Goal: Ask a question: Seek information or help from site administrators or community

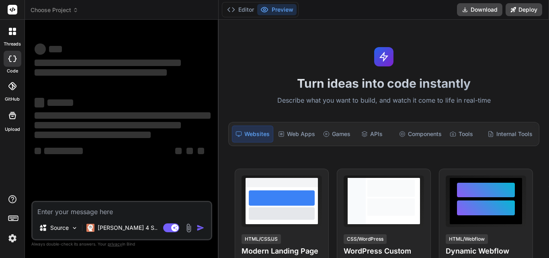
click at [99, 211] on textarea at bounding box center [122, 209] width 178 height 14
type textarea "x"
type textarea "h"
type textarea "x"
type textarea "hi"
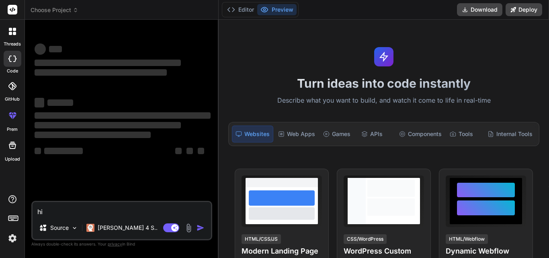
type textarea "x"
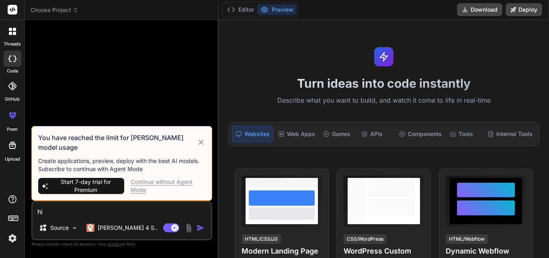
type textarea "hi"
click at [169, 183] on div "Continue without Agent Mode" at bounding box center [168, 186] width 75 height 16
type textarea "x"
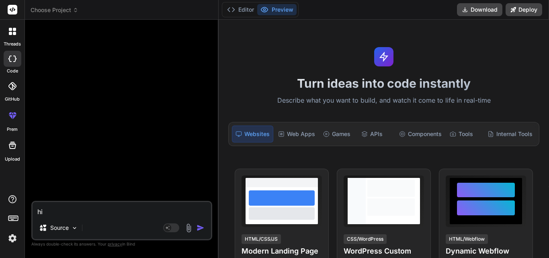
drag, startPoint x: 67, startPoint y: 214, endPoint x: 31, endPoint y: 213, distance: 35.8
click at [31, 213] on div "hi Source Agent Mode. When this toggle is activated, AI automatically makes dec…" at bounding box center [121, 220] width 181 height 39
type textarea "x"
type textarea "h"
type textarea "x"
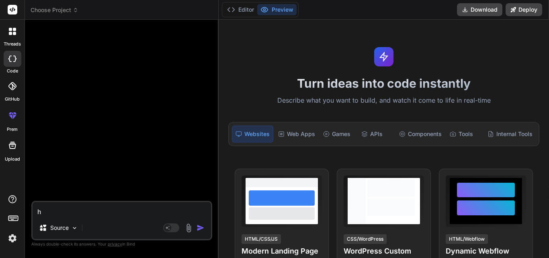
type textarea "hi"
type textarea "x"
type textarea "hi"
type textarea "x"
type textarea "hi i"
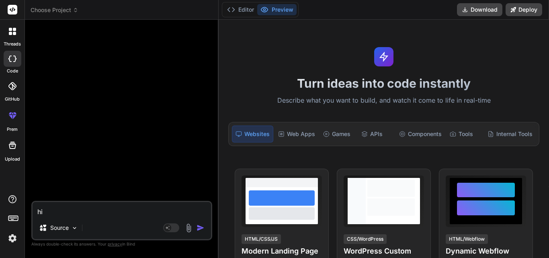
type textarea "x"
type textarea "hi i"
type textarea "x"
type textarea "hi i h"
type textarea "x"
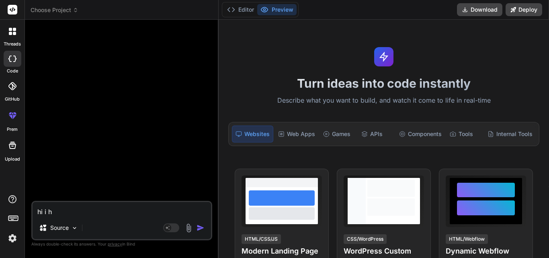
type textarea "hi i ha"
type textarea "x"
type textarea "hi i hav"
type textarea "x"
type textarea "hi i have"
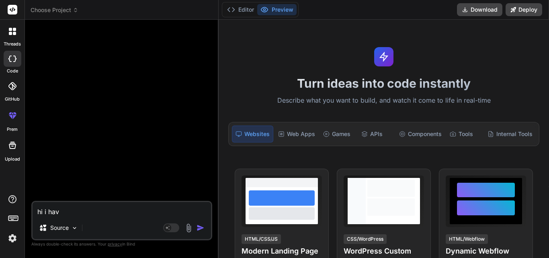
type textarea "x"
type textarea "hi i have"
type textarea "x"
type textarea "hi i have f"
type textarea "x"
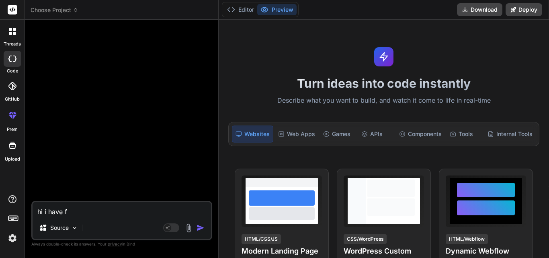
type textarea "hi i have fa"
type textarea "x"
type textarea "hi i have fac"
type textarea "x"
type textarea "hi i have faci"
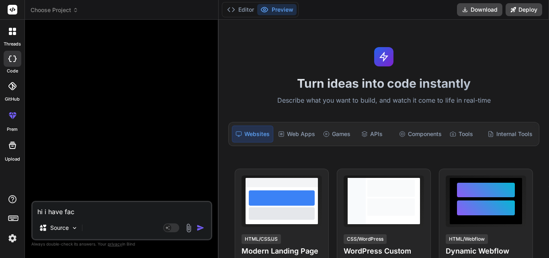
type textarea "x"
type textarea "hi i have facin"
type textarea "x"
type textarea "hi i have facing"
type textarea "x"
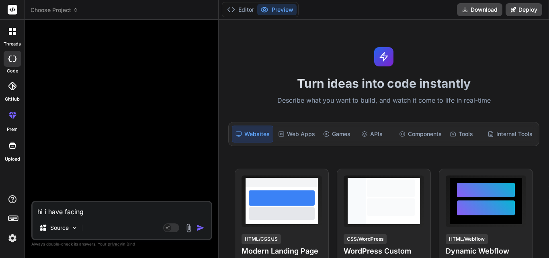
type textarea "hi i have facing"
type textarea "x"
type textarea "hi i have facing s"
type textarea "x"
type textarea "hi i have facing so"
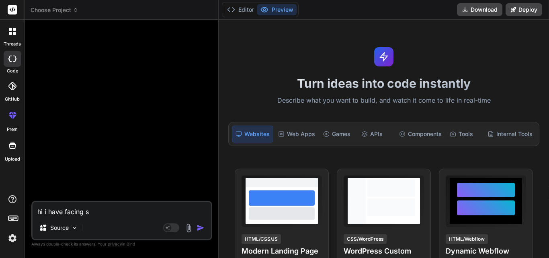
type textarea "x"
type textarea "hi i have facing som"
type textarea "x"
type textarea "hi i have facing some"
type textarea "x"
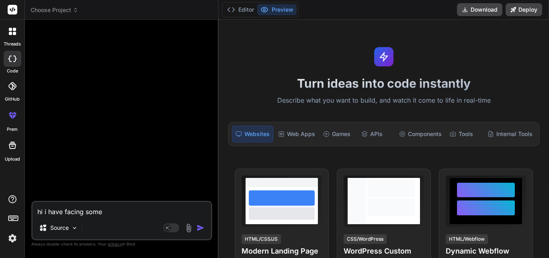
type textarea "hi i have facing some"
type textarea "x"
type textarea "hi i have facing some i"
type textarea "x"
type textarea "hi i have facing some is"
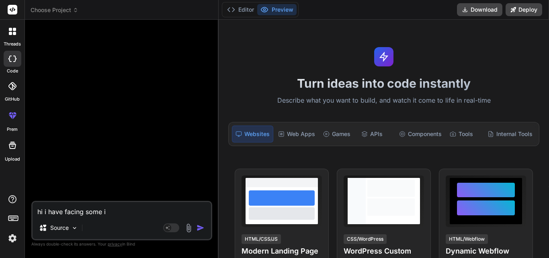
type textarea "x"
type textarea "hi i have facing some iss"
type textarea "x"
type textarea "hi i have facing some issu"
type textarea "x"
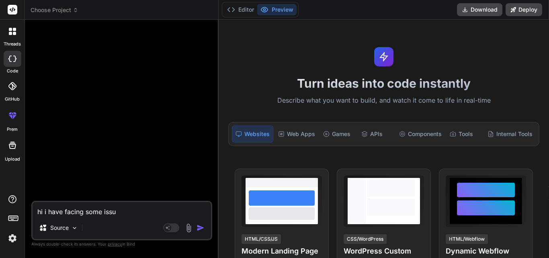
type textarea "hi i have facing some issue"
type textarea "x"
type textarea "hi i have facing some issue"
type textarea "x"
type textarea "hi i have facing some issue r"
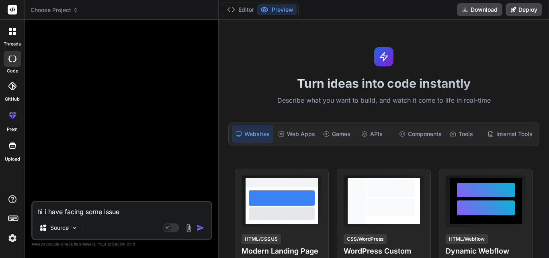
type textarea "x"
type textarea "hi i have facing some issue re"
type textarea "x"
type textarea "hi i have facing some issue reg"
type textarea "x"
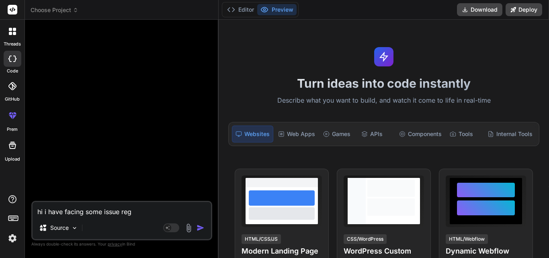
type textarea "hi i have facing some issue rega"
type textarea "x"
type textarea "hi i have facing some issue regar"
type textarea "x"
type textarea "hi i have facing some issue regard"
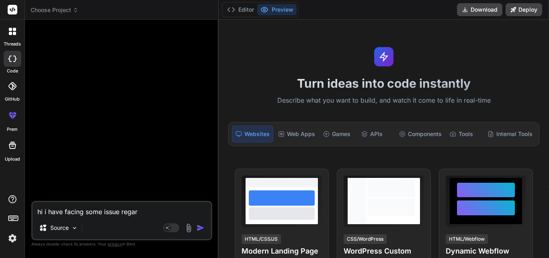
type textarea "x"
type textarea "hi i have facing some issue regardi"
type textarea "x"
type textarea "hi i have facing some issue regardin"
type textarea "x"
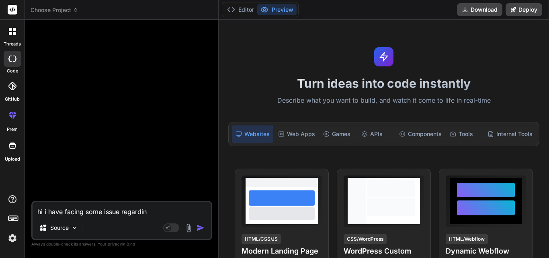
type textarea "hi i have facing some issue regarding"
type textarea "x"
type textarea "hi i have facing some issue regarding"
type textarea "x"
type textarea "hi i have facing some issue regarding t"
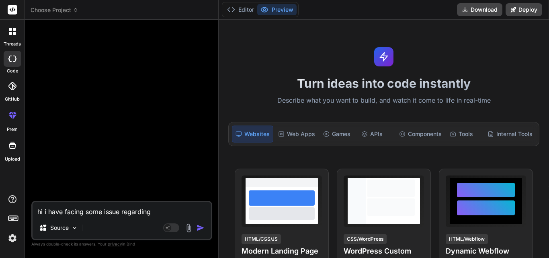
type textarea "x"
type textarea "hi i have facing some issue regarding to"
type textarea "x"
type textarea "hi i have facing some issue regarding to"
type textarea "x"
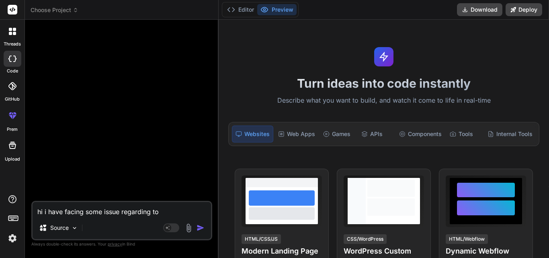
type textarea "hi i have facing some issue regarding to b"
type textarea "x"
type textarea "hi i have facing some issue regarding to br"
type textarea "x"
type textarea "hi i have facing some issue regarding to bra"
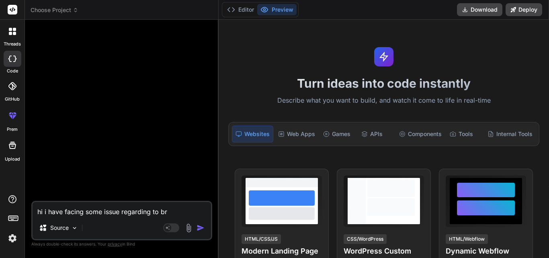
type textarea "x"
type textarea "hi i have facing some issue regarding to bran"
type textarea "x"
type textarea "hi i have facing some issue regarding to branc"
type textarea "x"
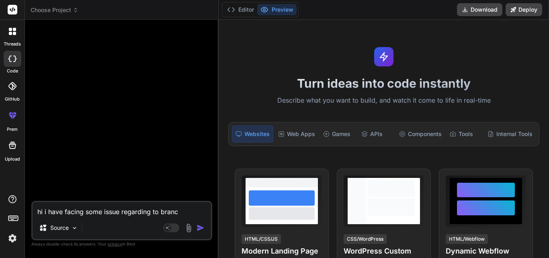
type textarea "hi i have facing some issue regarding to branch"
type textarea "x"
type textarea "hi i have facing some issue regarding to branch"
type textarea "x"
type textarea "hi i have facing some issue regarding to branch p"
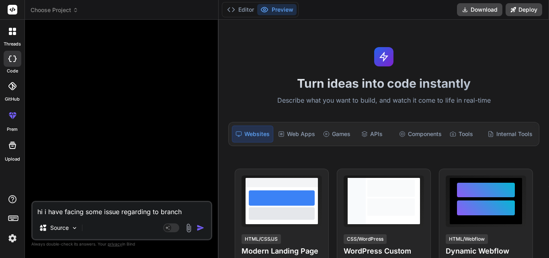
type textarea "x"
type textarea "hi i have facing some issue regarding to branch pu"
type textarea "x"
type textarea "hi i have facing some issue regarding to branch pus"
type textarea "x"
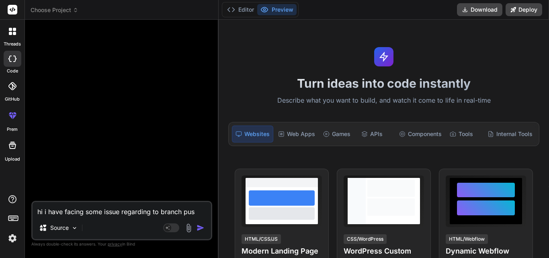
type textarea "hi i have facing some issue regarding to branch push"
type textarea "x"
type textarea "hi i have facing some issue regarding to branch push"
type textarea "x"
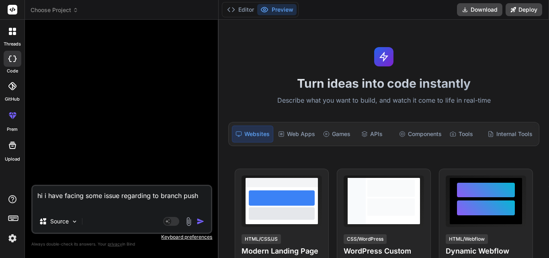
type textarea "hi i have facing some issue regarding to branch push i"
type textarea "x"
type textarea "hi i have facing some issue regarding to branch push i"
type textarea "x"
type textarea "hi i have facing some issue regarding to branch push i h"
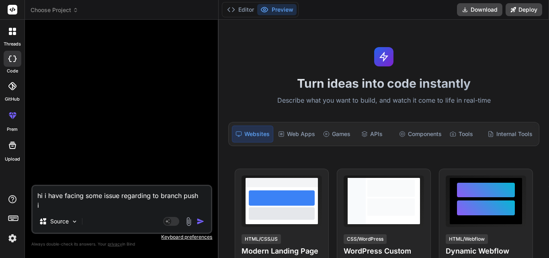
type textarea "x"
type textarea "hi i have facing some issue regarding to branch push i ha"
type textarea "x"
type textarea "hi i have facing some issue regarding to branch push i hav"
type textarea "x"
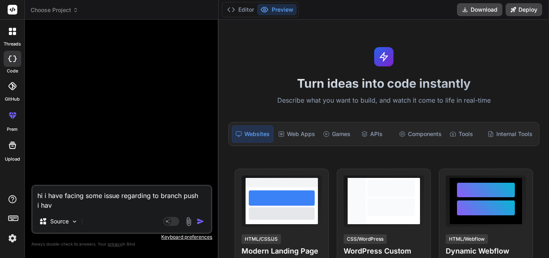
type textarea "hi i have facing some issue regarding to branch push i have"
type textarea "x"
type textarea "hi i have facing some issue regarding to branch push i have"
type textarea "x"
type textarea "hi i have facing some issue regarding to branch push i have c"
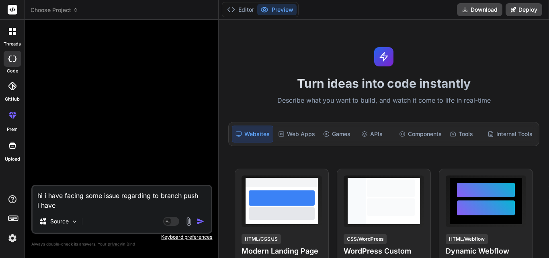
type textarea "x"
type textarea "hi i have facing some issue regarding to branch push i have cr"
type textarea "x"
type textarea "hi i have facing some issue regarding to branch push i have cre"
type textarea "x"
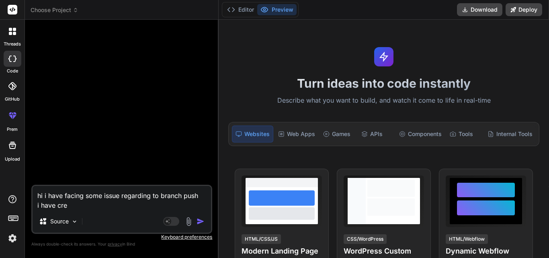
type textarea "hi i have facing some issue regarding to branch push i have crea"
type textarea "x"
type textarea "hi i have facing some issue regarding to branch push i have creat"
type textarea "x"
type textarea "hi i have facing some issue regarding to branch push i have create"
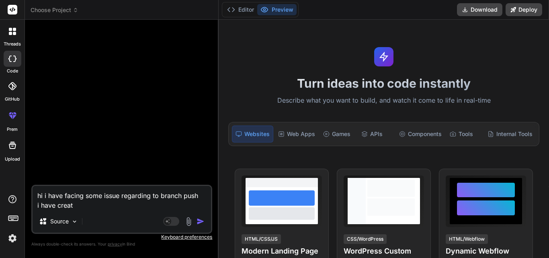
type textarea "x"
type textarea "hi i have facing some issue regarding to branch push i have created"
type textarea "x"
type textarea "hi i have facing some issue regarding to branch push i have created"
type textarea "x"
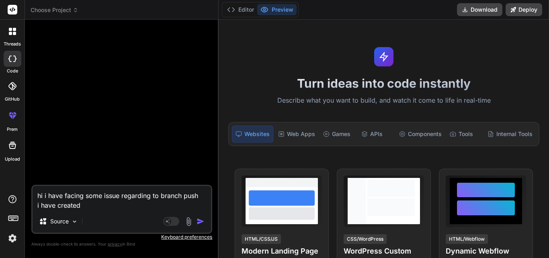
type textarea "hi i have facing some issue regarding to branch push i have created a"
type textarea "x"
type textarea "hi i have facing some issue regarding to branch push i have created a"
type textarea "x"
type textarea "hi i have facing some issue regarding to branch push i have created a b"
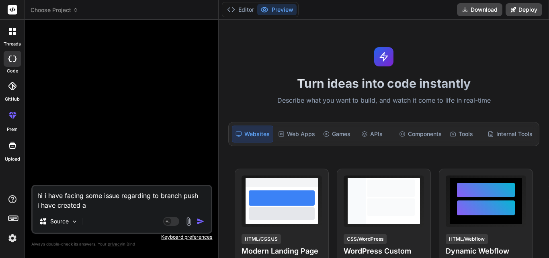
type textarea "x"
type textarea "hi i have facing some issue regarding to branch push i have created a br"
type textarea "x"
type textarea "hi i have facing some issue regarding to branch push i have created a bra"
type textarea "x"
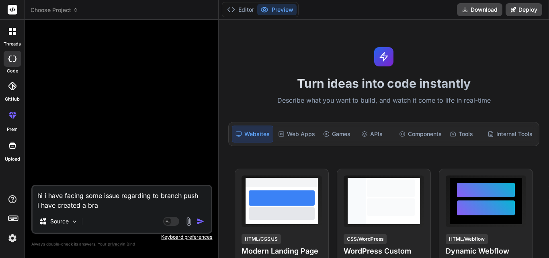
type textarea "hi i have facing some issue regarding to branch push i have created a bran"
type textarea "x"
type textarea "hi i have facing some issue regarding to branch push i have created a branc"
type textarea "x"
type textarea "hi i have facing some issue regarding to branch push i have created a branch"
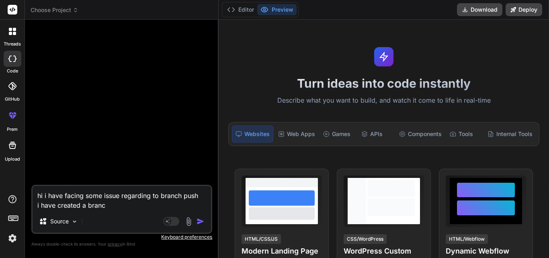
type textarea "x"
type textarea "hi i have facing some issue regarding to branch push i have created a branch"
type textarea "x"
type textarea "hi i have facing some issue regarding to branch push i have created a branch o"
type textarea "x"
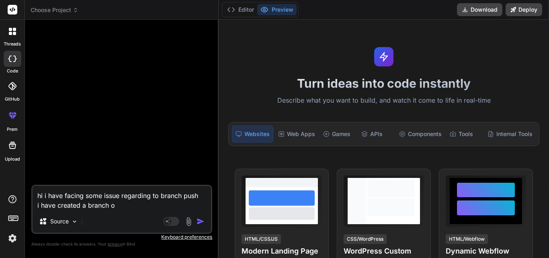
type textarea "hi i have facing some issue regarding to branch push i have created a branch on"
type textarea "x"
type textarea "hi i have facing some issue regarding to branch push i have created a branch on"
type textarea "x"
type textarea "hi i have facing some issue regarding to branch push i have created a branch on…"
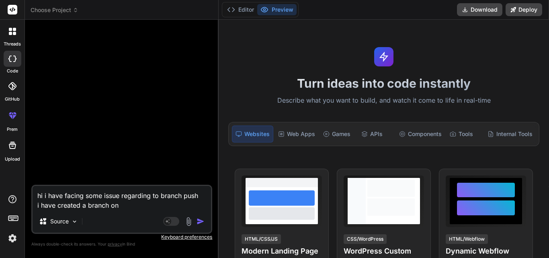
type textarea "x"
type textarea "hi i have facing some issue regarding to branch push i have created a branch on…"
type textarea "x"
type textarea "hi i have facing some issue regarding to branch push i have created a branch on…"
type textarea "x"
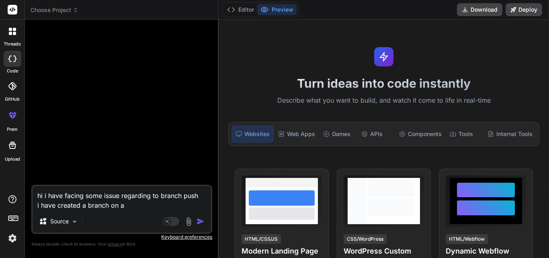
type textarea "hi i have facing some issue regarding to branch push i have created a branch on…"
type textarea "x"
type textarea "hi i have facing some issue regarding to branch push i have created a branch on…"
type textarea "x"
type textarea "hi i have facing some issue regarding to branch push i have created a branch on…"
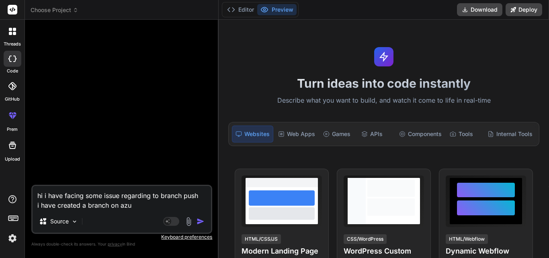
type textarea "x"
type textarea "hi i have facing some issue regarding to branch push i have created a branch on…"
type textarea "x"
type textarea "hi i have facing some issue regarding to branch push i have created a branch on…"
type textarea "x"
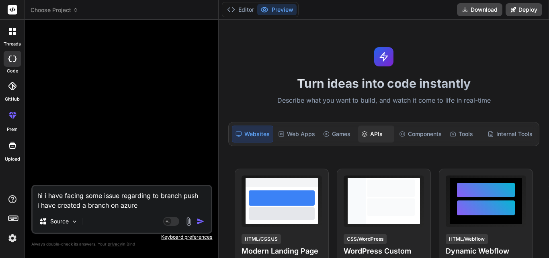
type textarea "hi i have facing some issue regarding to branch push i have created a branch on…"
type textarea "x"
type textarea "hi i have facing some issue regarding to branch push i have created a branch on…"
type textarea "x"
type textarea "hi i have facing some issue regarding to branch push i have created a branch on…"
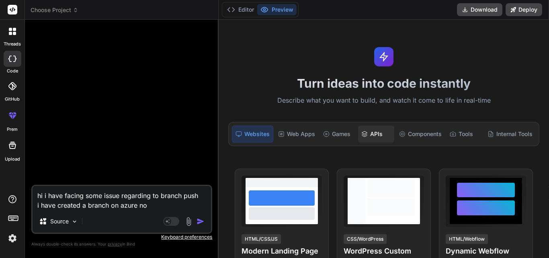
type textarea "x"
type textarea "hi i have facing some issue regarding to branch push i have created a branch on…"
type textarea "x"
type textarea "hi i have facing some issue regarding to branch push i have created a branch on…"
type textarea "x"
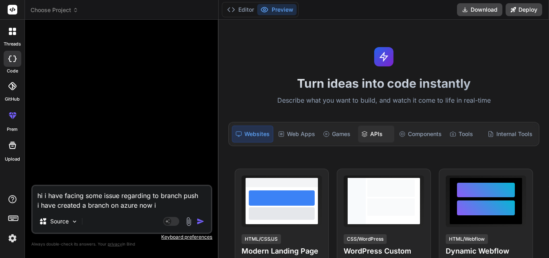
type textarea "hi i have facing some issue regarding to branch push i have created a branch on…"
type textarea "x"
type textarea "hi i have facing some issue regarding to branch push i have created a branch on…"
type textarea "x"
type textarea "hi i have facing some issue regarding to branch push i have created a branch on…"
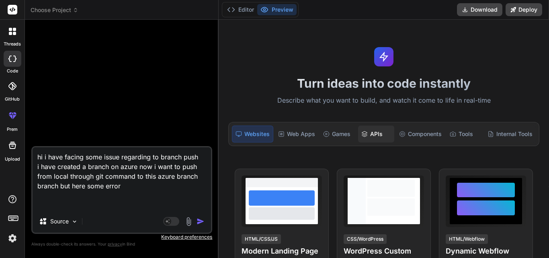
paste textarea "maneeshk2@CHETUIWK2198 MINGW64 /d/TeamsoftSolutionWeb_AzureCode/VMSWebCoreV1.0 …"
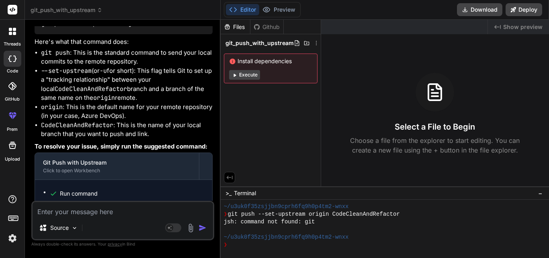
scroll to position [290, 0]
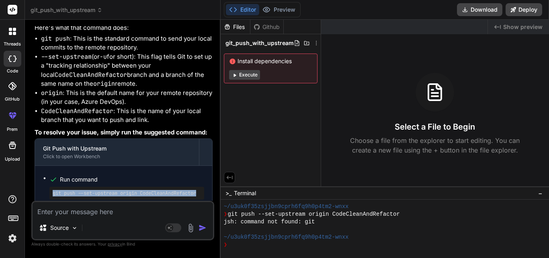
drag, startPoint x: 51, startPoint y: 185, endPoint x: 204, endPoint y: 186, distance: 152.3
click at [204, 186] on div "git push --set-upstream origin CodeCleanAndRefactor" at bounding box center [126, 192] width 155 height 13
copy pre "git push --set-upstream origin CodeCleanAndRefactor"
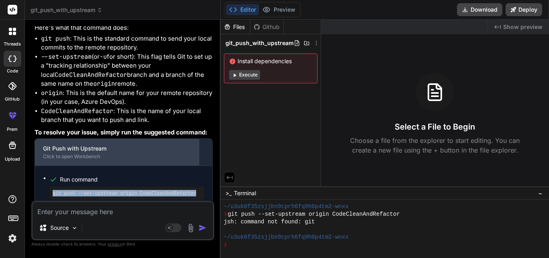
click at [58, 153] on div "Click to open Workbench" at bounding box center [117, 156] width 148 height 6
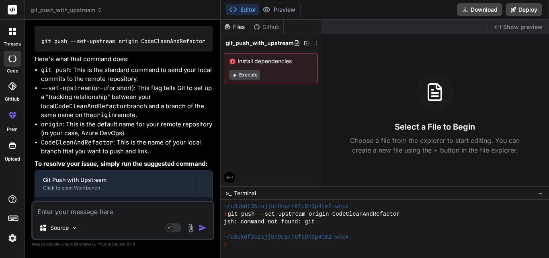
scroll to position [338, 0]
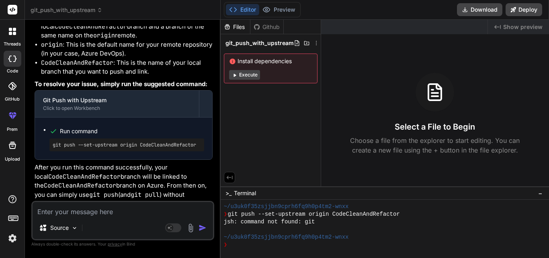
click at [90, 206] on textarea at bounding box center [123, 209] width 180 height 14
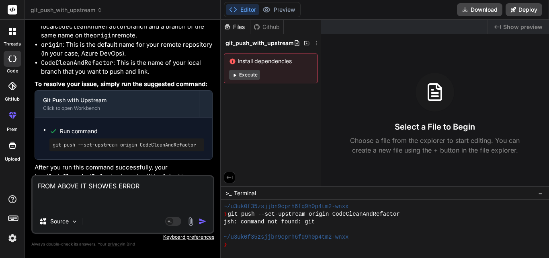
click at [71, 194] on textarea "FROM ABOVE IT SHOWES ERROR" at bounding box center [123, 193] width 180 height 34
paste textarea "maneeshk2@CHETUIWK2198 MINGW64 /d/TeamsoftSolutionWeb_AzureCode/VMSWebCoreV1.0 …"
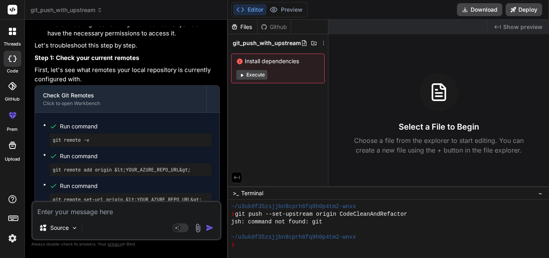
scroll to position [677, 0]
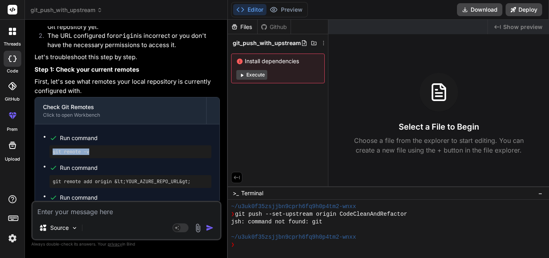
drag, startPoint x: 86, startPoint y: 149, endPoint x: 45, endPoint y: 145, distance: 40.8
click at [45, 145] on ul "Run command git remote -v Run command git remote add origin &lt;YOUR_AZURE_REPO…" at bounding box center [127, 189] width 168 height 115
copy pre "git remote -v"
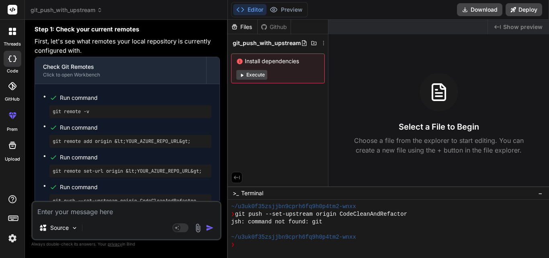
click at [53, 134] on li "Run command git remote add origin &lt;YOUR_AZURE_REPO_URL&gt;" at bounding box center [130, 135] width 162 height 26
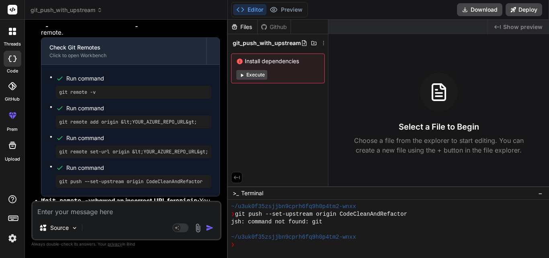
scroll to position [1119, 0]
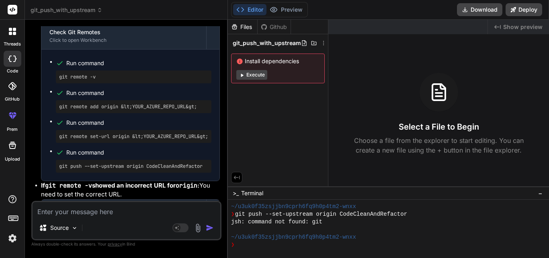
click at [79, 214] on textarea at bounding box center [127, 209] width 188 height 14
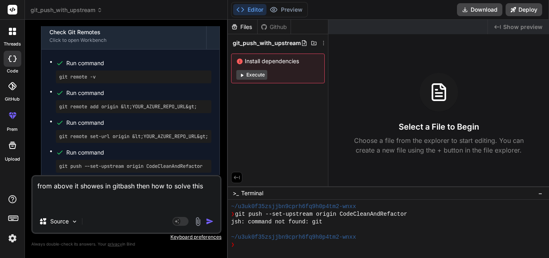
paste textarea "maneeshk2@CHETUIWK2198 MINGW64 /d/TeamsoftSolutionWeb_AzureCode/VMSWebCoreV1.0 …"
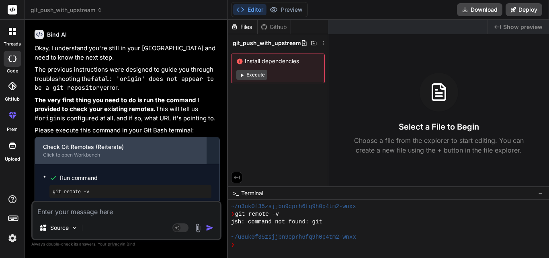
scroll to position [1803, 0]
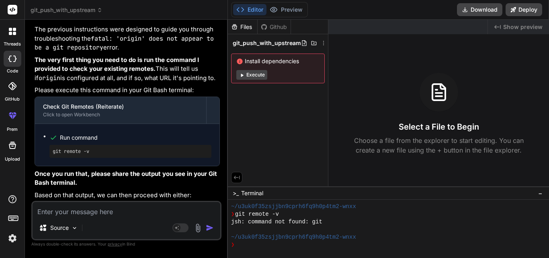
click at [94, 156] on div "git remote -v" at bounding box center [130, 151] width 162 height 13
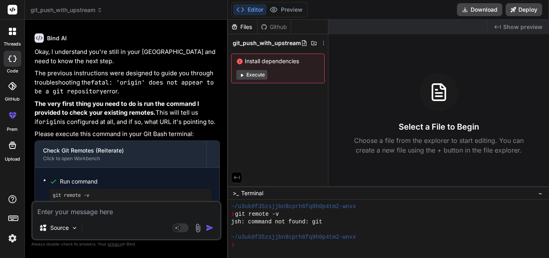
scroll to position [1799, 0]
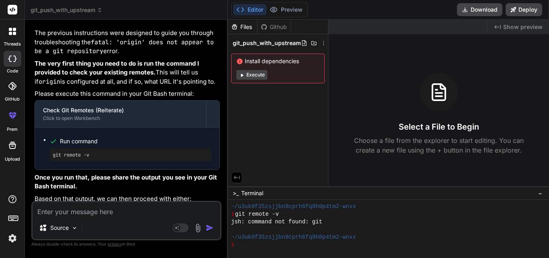
drag, startPoint x: 50, startPoint y: 217, endPoint x: 55, endPoint y: 213, distance: 6.7
click at [50, 217] on div "Source Agent Mode. When this toggle is activated, AI automatically makes decisi…" at bounding box center [126, 220] width 190 height 39
click at [63, 208] on textarea at bounding box center [127, 209] width 188 height 14
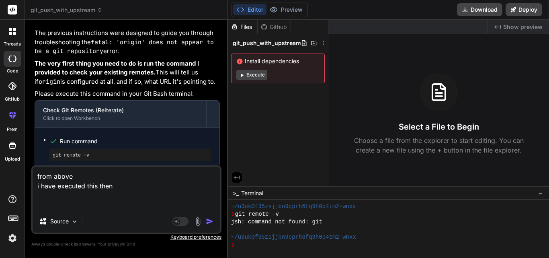
paste textarea "maneeshk2@CHETUIWK2198 MINGW64 /d/TeamsoftSolutionWeb_AzureCode/VMSWebCoreV1.0 …"
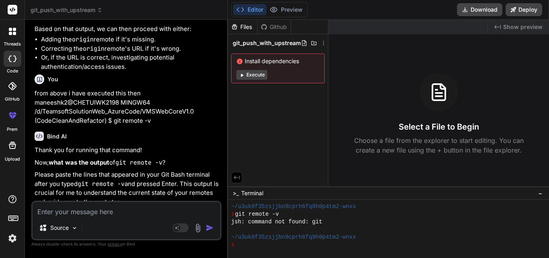
scroll to position [1976, 0]
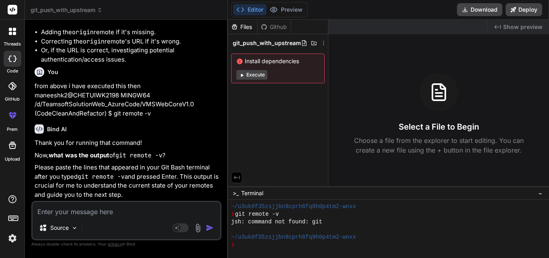
click at [109, 213] on textarea at bounding box center [127, 209] width 188 height 14
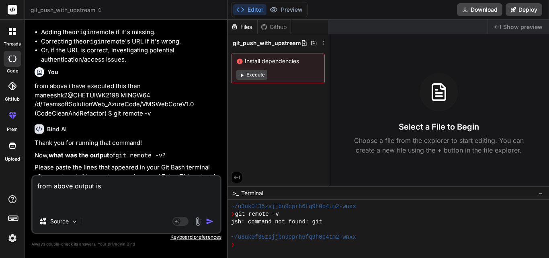
paste textarea "maneeshk2@CHETUIWK2198 MINGW64 /d/TeamsoftSolutionWeb_AzureCode/VMSWebCoreV1.0 …"
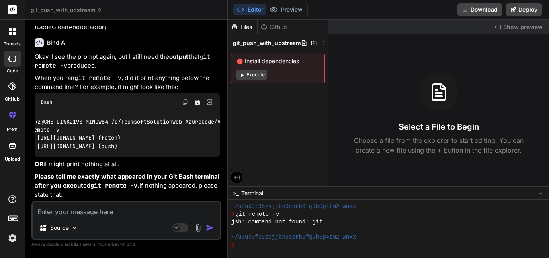
scroll to position [0, 0]
drag, startPoint x: 201, startPoint y: 143, endPoint x: 37, endPoint y: 144, distance: 163.5
click at [37, 144] on div "maneeshk2@CHETUIWK2198 MINGW64 /d/TeamsoftSolutionWeb_AzureCode/VMSWebCoreV1.0 …" at bounding box center [127, 134] width 185 height 46
copy code "origin [URL][DOMAIN_NAME] (push)"
click at [118, 207] on textarea at bounding box center [127, 209] width 188 height 14
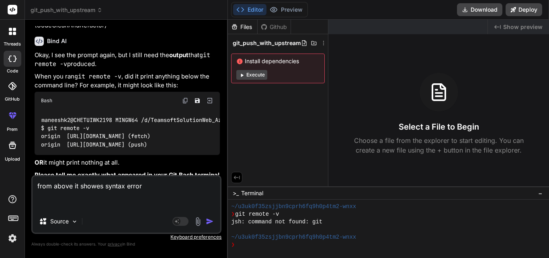
paste textarea "maneeshk2@CHETUIWK2198 MINGW64 /d/TeamsoftSolutionWeb_AzureCode/VMSWebCoreV1.0 …"
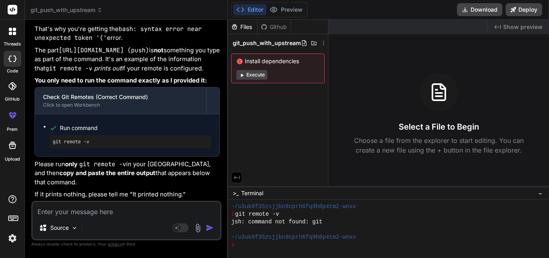
scroll to position [2456, 0]
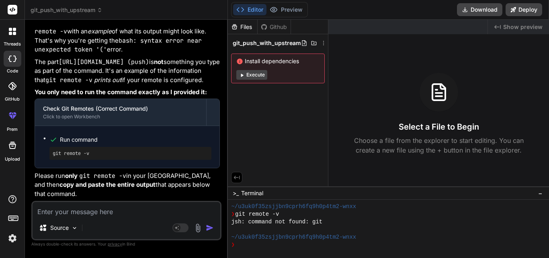
click at [113, 215] on textarea at bounding box center [127, 209] width 188 height 14
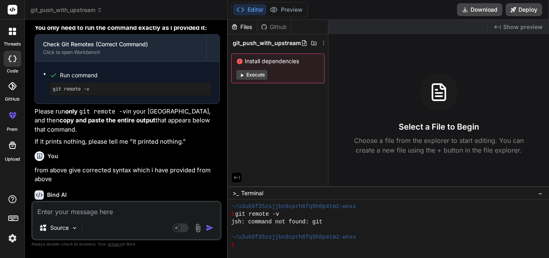
scroll to position [2635, 0]
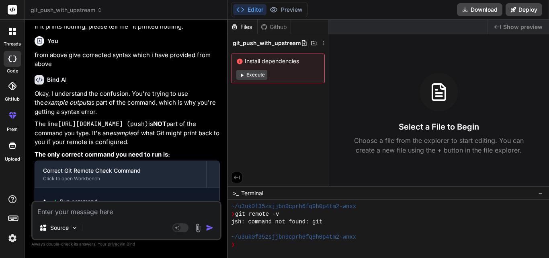
click at [103, 210] on textarea at bounding box center [127, 209] width 188 height 14
click at [70, 208] on textarea at bounding box center [127, 209] width 188 height 14
